Goal: Transaction & Acquisition: Book appointment/travel/reservation

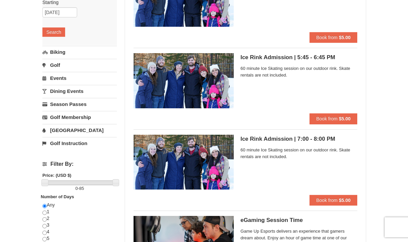
scroll to position [67, 0]
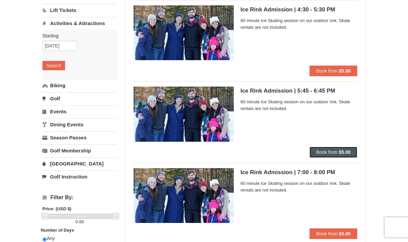
click at [330, 148] on button "Book from $5.00" at bounding box center [334, 152] width 48 height 11
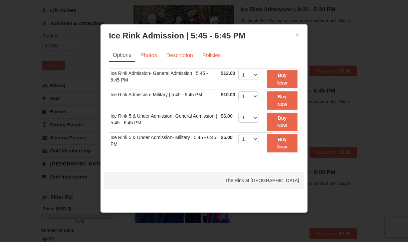
click at [216, 66] on div "Options Photos Description Policies Sorry, no matches found. Please remove some…" at bounding box center [204, 104] width 191 height 111
click at [211, 168] on div "× Ice Rink Admission | 5:45 - 6:45 PM The Rink at Massanutten Options Photos De…" at bounding box center [204, 118] width 208 height 189
select select "5"
click at [286, 98] on strong "Buy Now" at bounding box center [282, 100] width 10 height 13
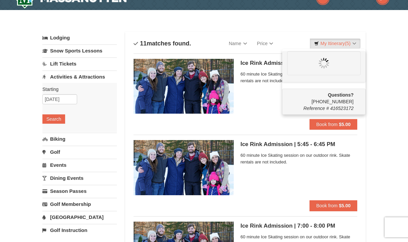
scroll to position [0, 0]
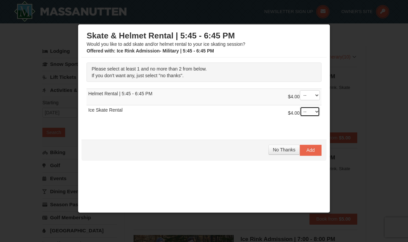
select select "1"
click at [308, 151] on span "Add" at bounding box center [311, 149] width 8 height 5
select select "1"
click at [307, 150] on span "Add" at bounding box center [311, 149] width 8 height 5
select select "1"
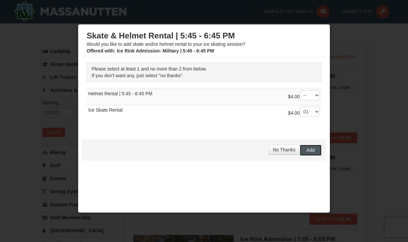
click at [309, 147] on span "Add" at bounding box center [311, 149] width 8 height 5
select select "1"
click at [310, 150] on span "Add" at bounding box center [311, 149] width 8 height 5
select select "1"
click at [307, 152] on span "Add" at bounding box center [311, 149] width 8 height 5
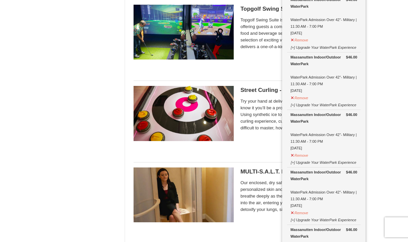
scroll to position [802, 0]
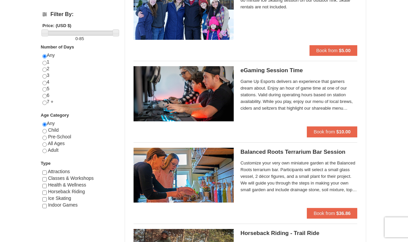
scroll to position [0, 0]
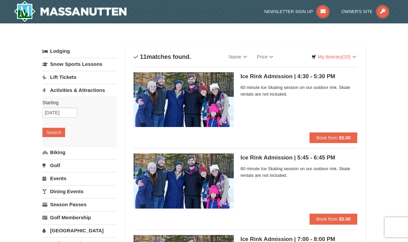
click at [62, 90] on link "Activities & Attractions" at bounding box center [79, 90] width 75 height 12
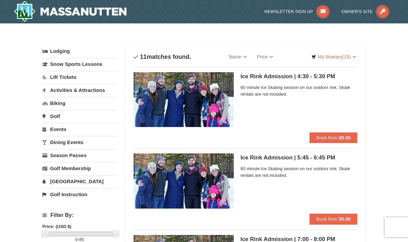
click at [57, 88] on link "Activities & Attractions" at bounding box center [79, 90] width 75 height 12
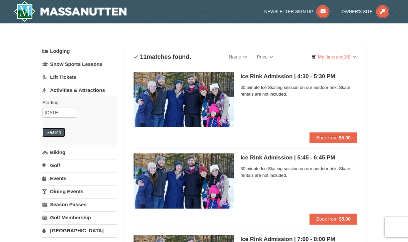
click at [55, 129] on button "Search" at bounding box center [53, 132] width 23 height 9
click at [269, 57] on link "Price" at bounding box center [265, 56] width 26 height 13
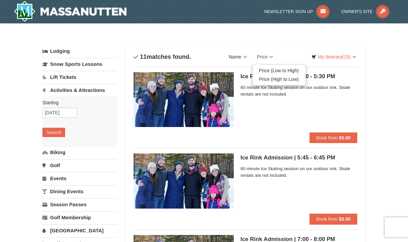
click at [245, 56] on link "Name" at bounding box center [238, 56] width 28 height 13
click at [247, 44] on div "Categories List Filter My Itinerary (15) Check Out Now Ice Skating $10.00 The R…" at bounding box center [204, 41] width 324 height 7
click at [82, 64] on link "Snow Sports Lessons" at bounding box center [79, 64] width 75 height 12
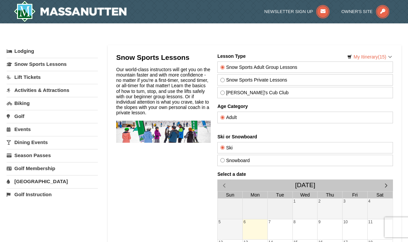
click at [165, 36] on div "× Categories My Itinerary (15) Check Out Now Ice Skating $10.00 The Rink at [GE…" at bounding box center [204, 199] width 408 height 339
click at [151, 37] on div "× Categories My Itinerary (15) Check Out Now Ice Skating $10.00 The Rink at [GE…" at bounding box center [204, 199] width 408 height 339
click at [214, 36] on div "× Categories My Itinerary (15) Check Out Now Ice Skating $10.00 The Rink at [GE…" at bounding box center [204, 199] width 408 height 339
